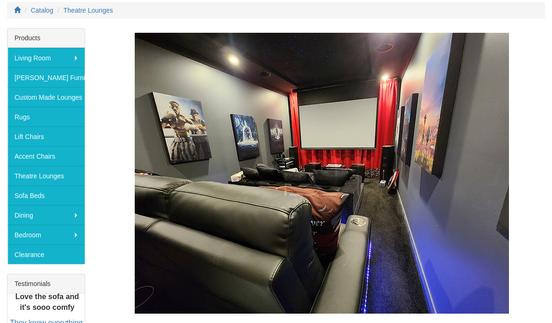
scroll to position [136, 0]
click at [37, 170] on link "Theatre Lounges" at bounding box center [45, 176] width 77 height 20
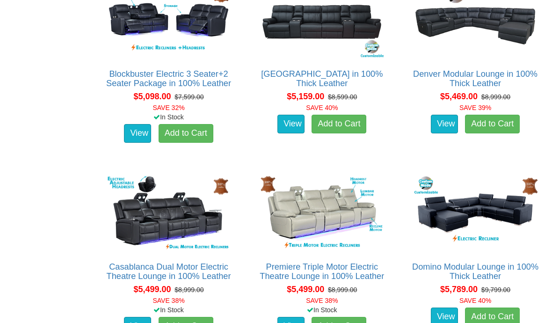
scroll to position [2786, 0]
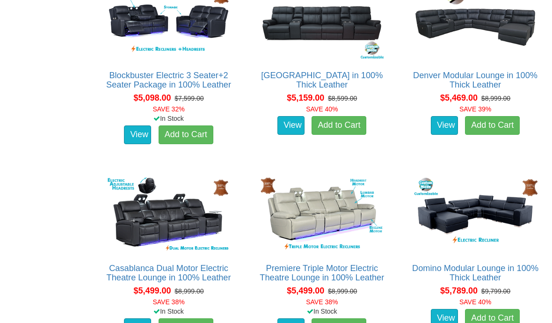
click at [172, 232] on img at bounding box center [168, 214] width 129 height 79
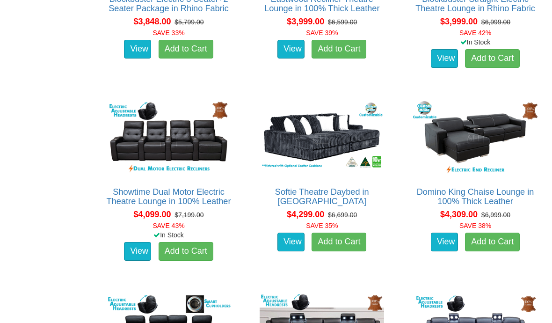
scroll to position [2262, 0]
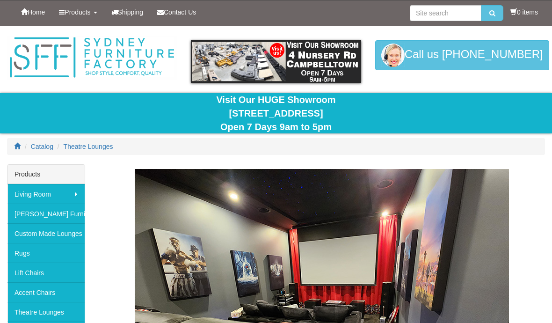
scroll to position [177, 0]
